Goal: Information Seeking & Learning: Learn about a topic

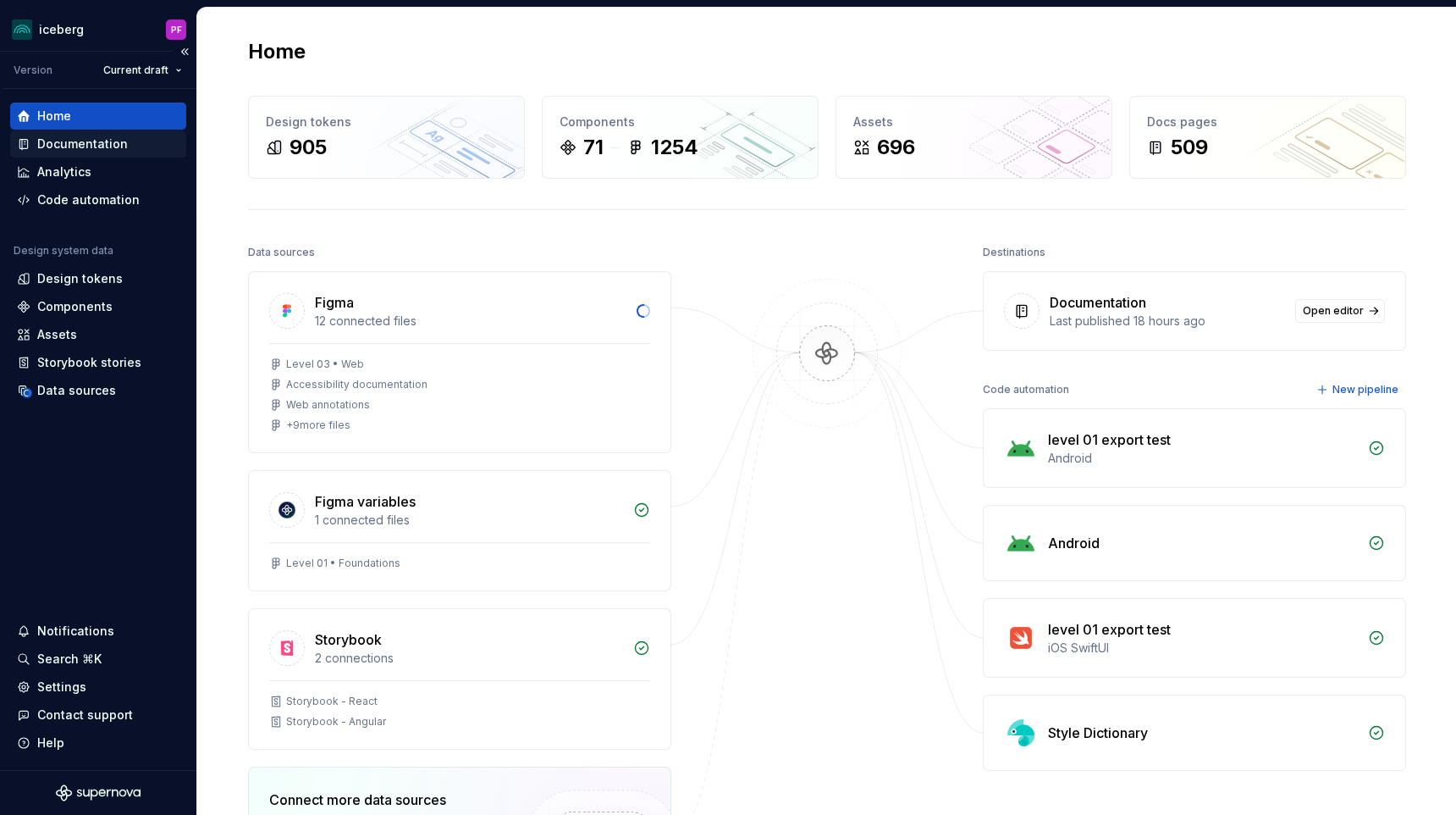
click at [74, 155] on div "Documentation" at bounding box center [98, 143] width 176 height 27
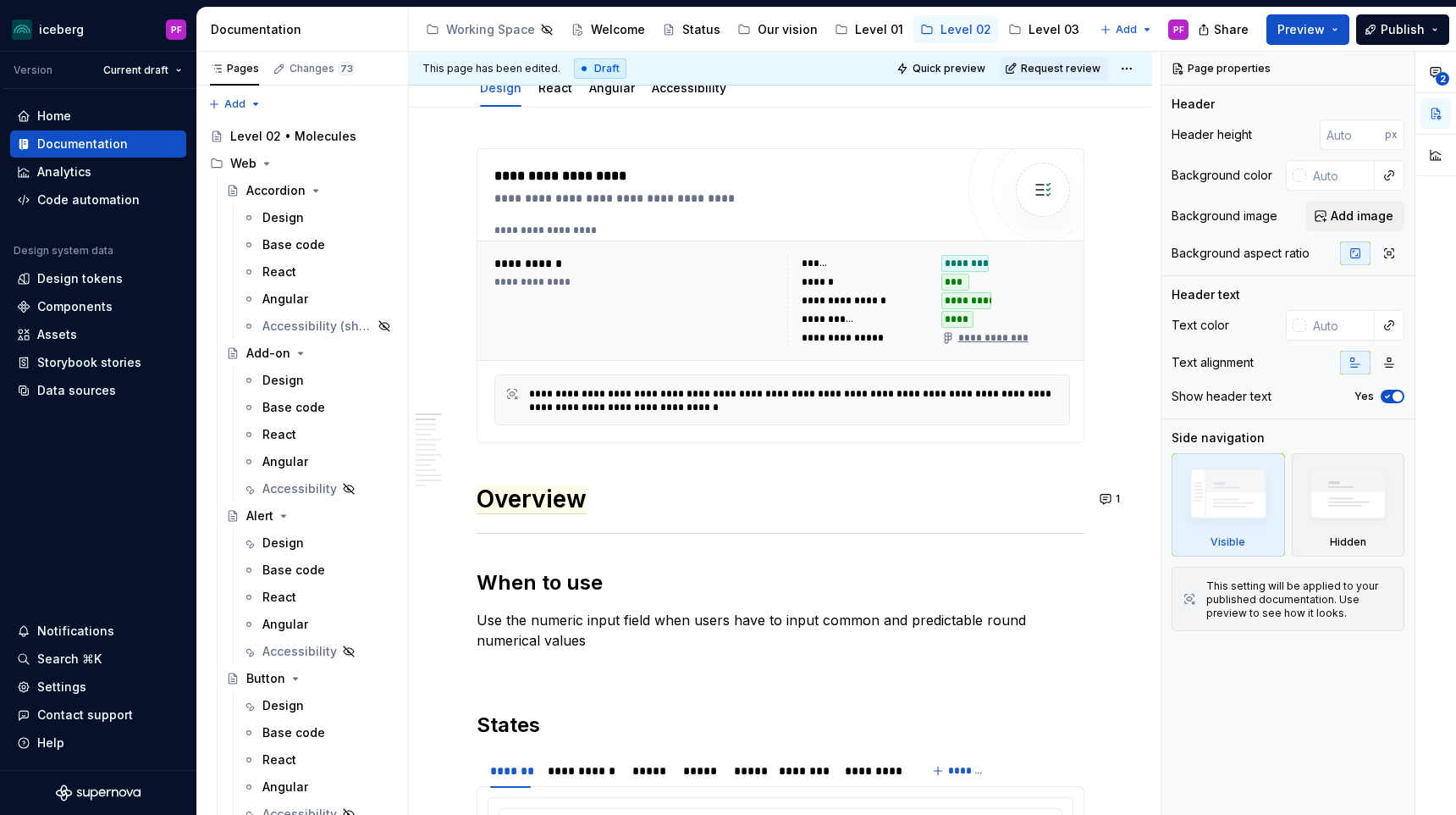
scroll to position [225, 0]
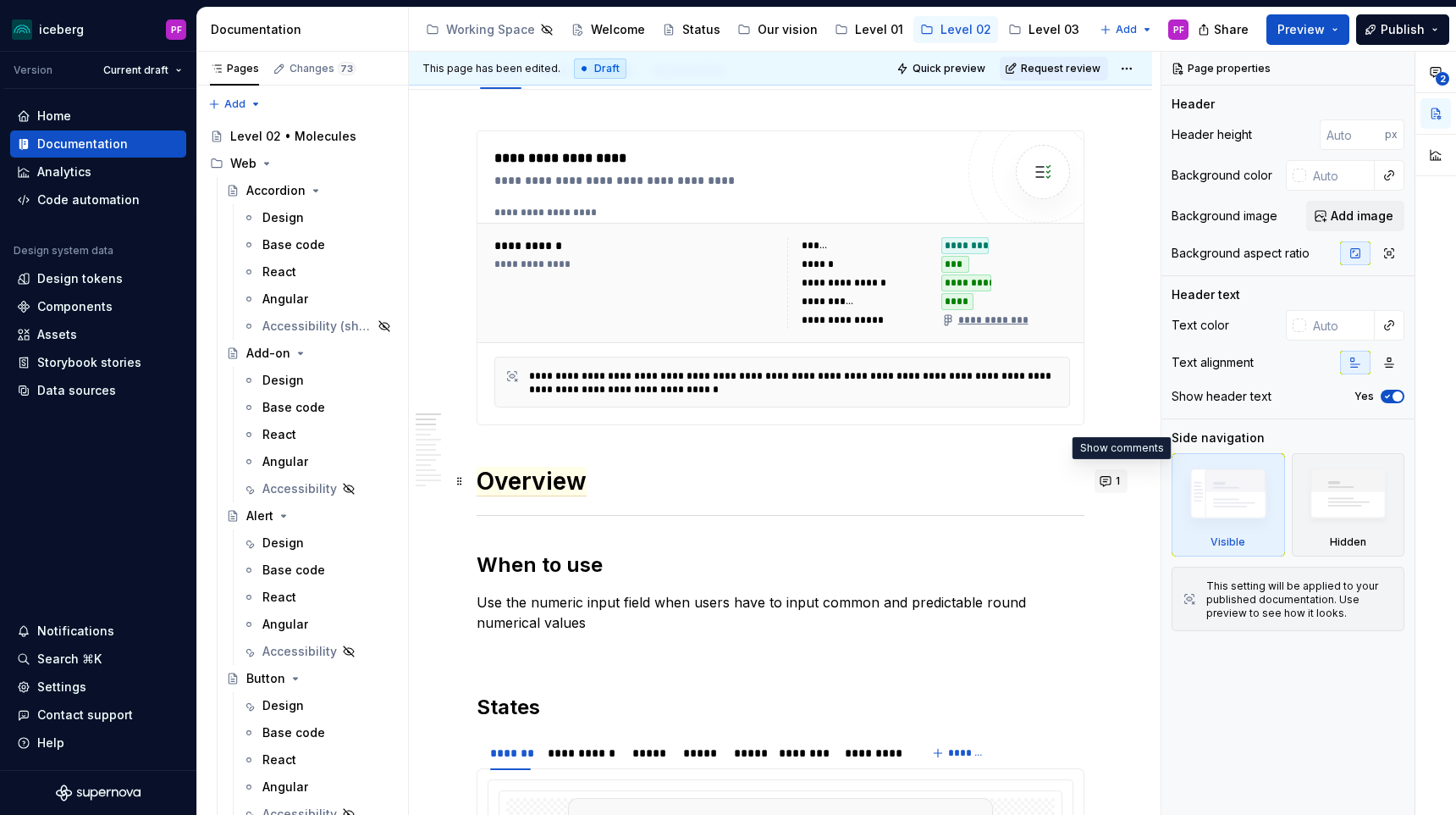
click at [1118, 478] on button "1" at bounding box center [1110, 481] width 33 height 23
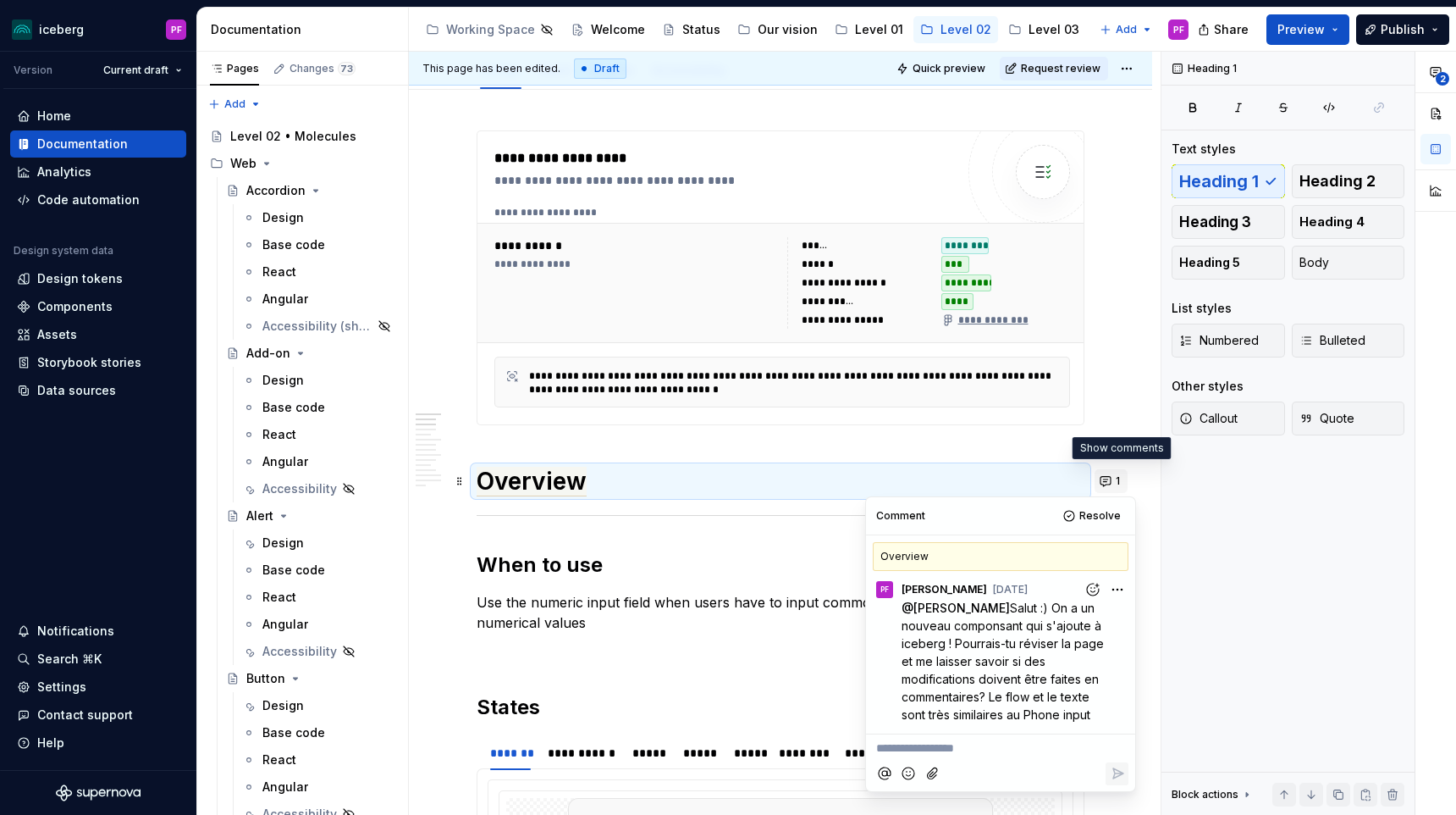
click at [1119, 483] on button "1" at bounding box center [1110, 481] width 33 height 23
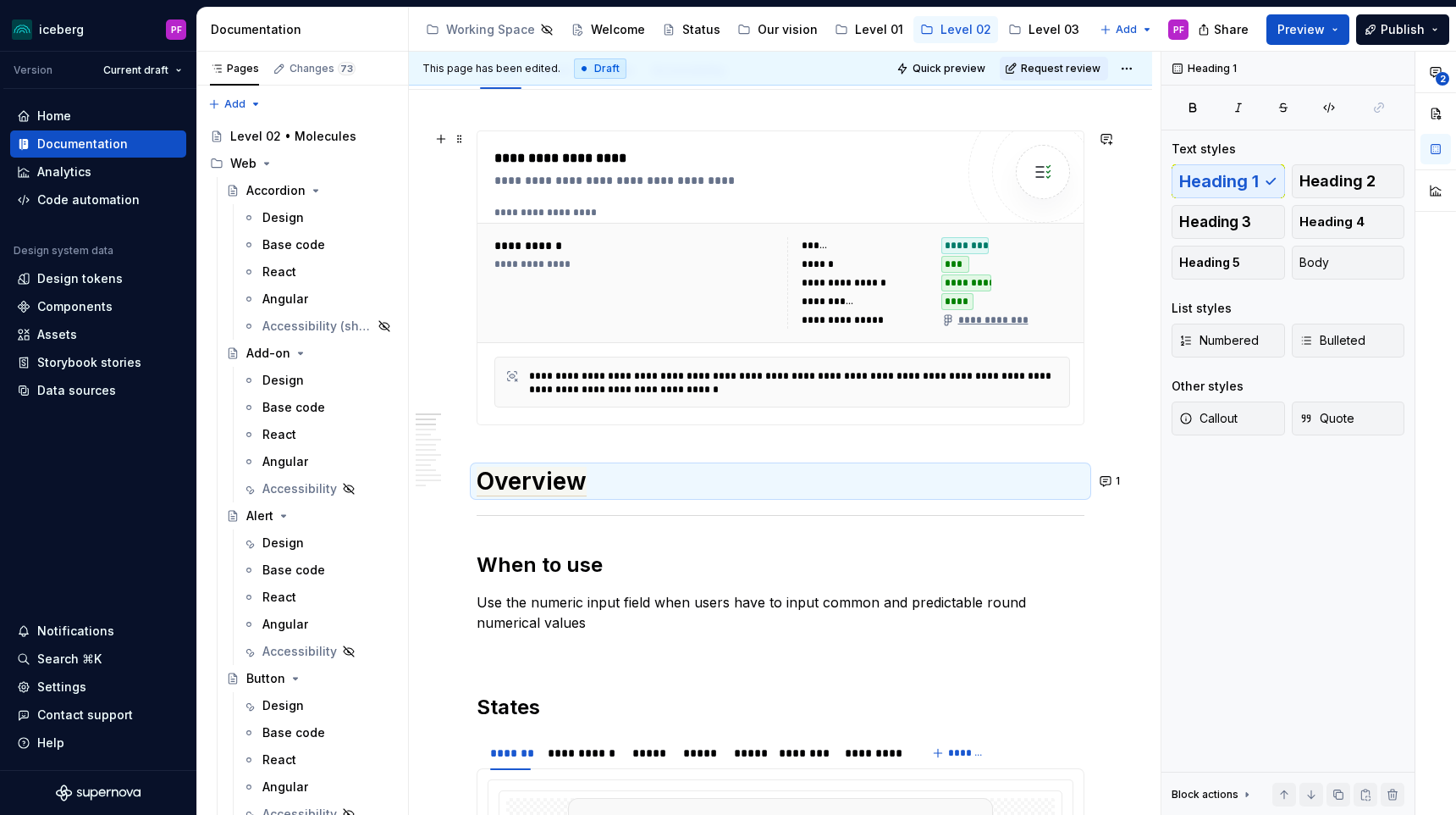
type textarea "*"
